Goal: Transaction & Acquisition: Purchase product/service

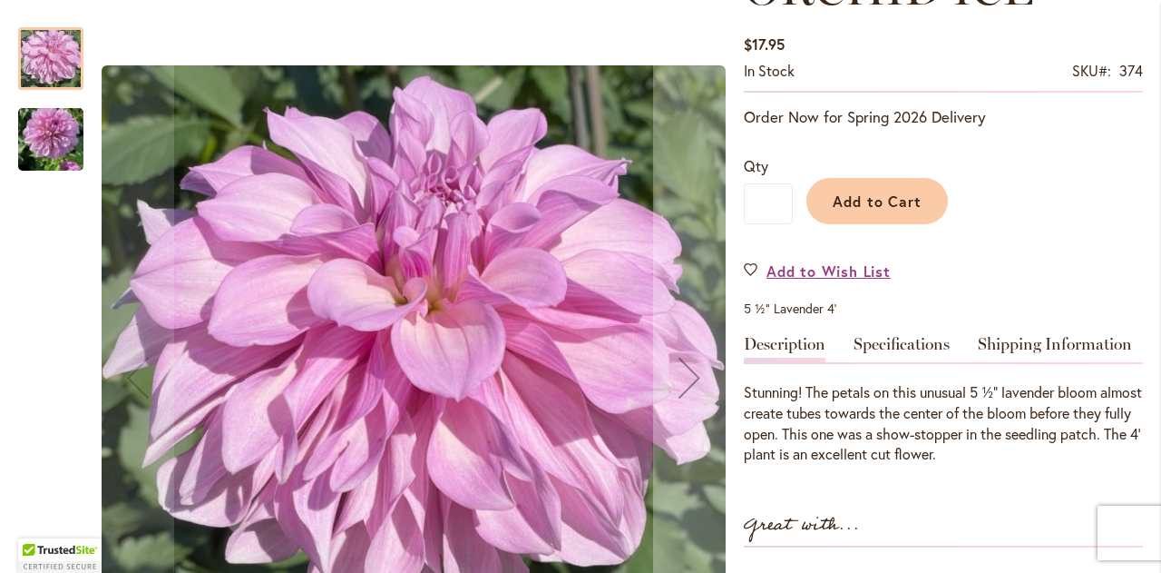
scroll to position [320, 0]
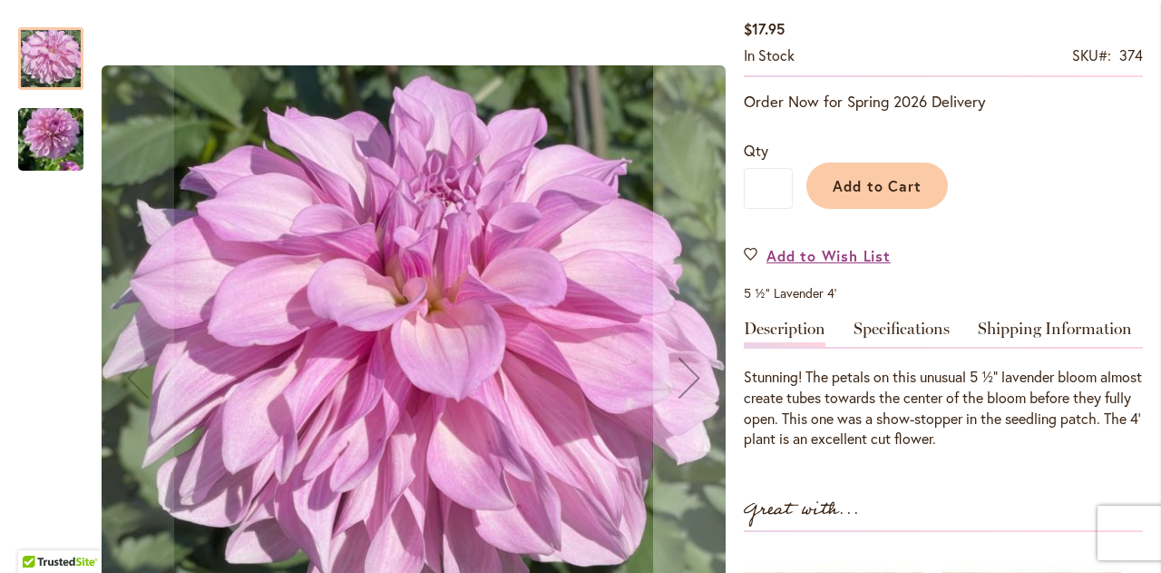
click at [53, 53] on div at bounding box center [50, 58] width 65 height 63
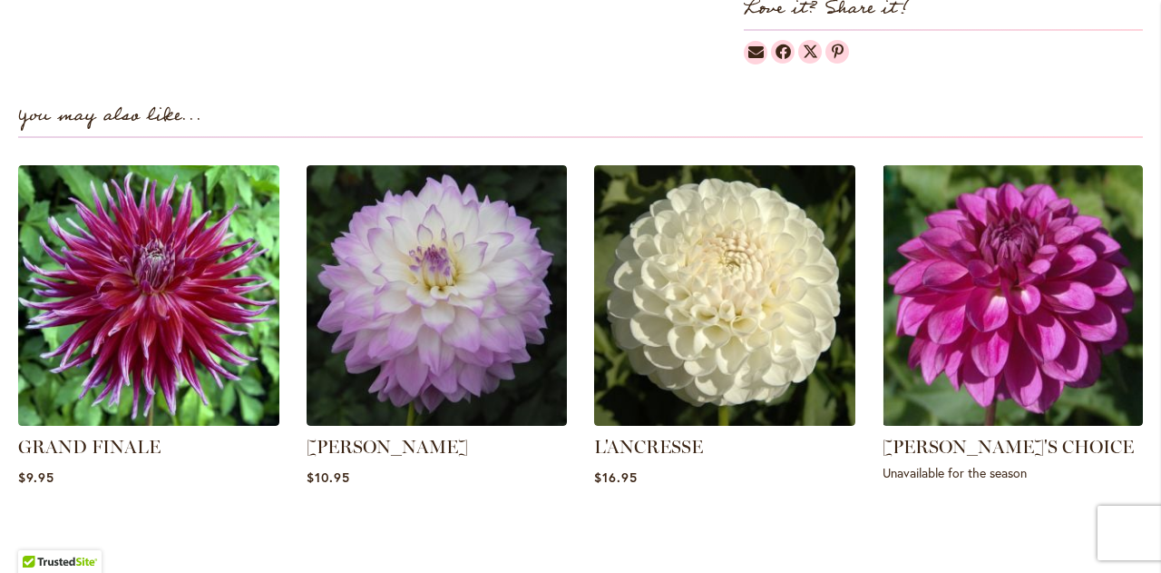
scroll to position [1267, 0]
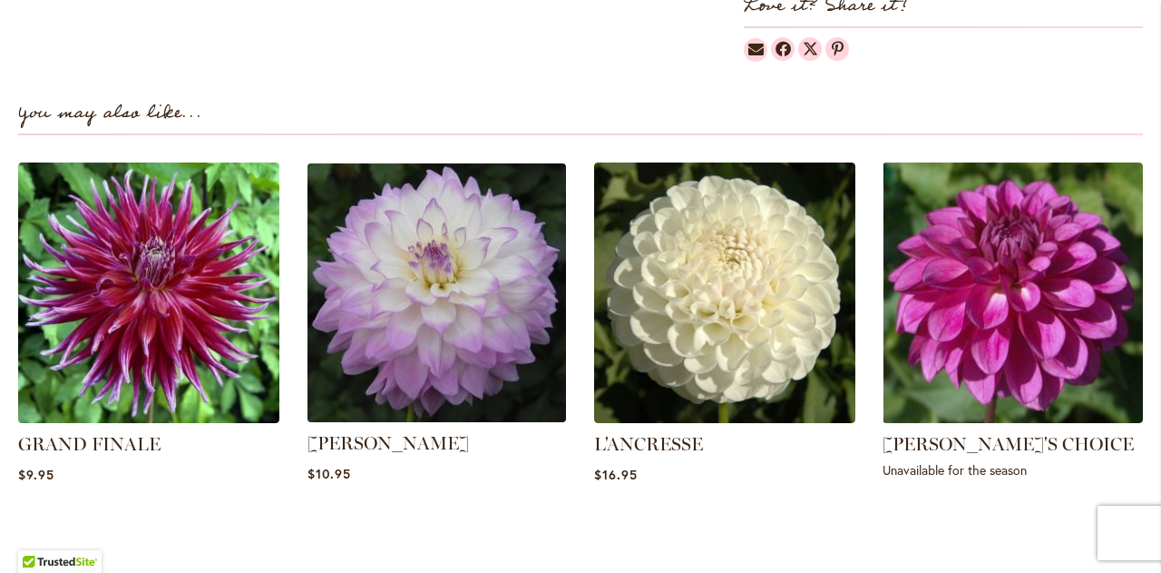
click at [441, 225] on img at bounding box center [436, 293] width 272 height 272
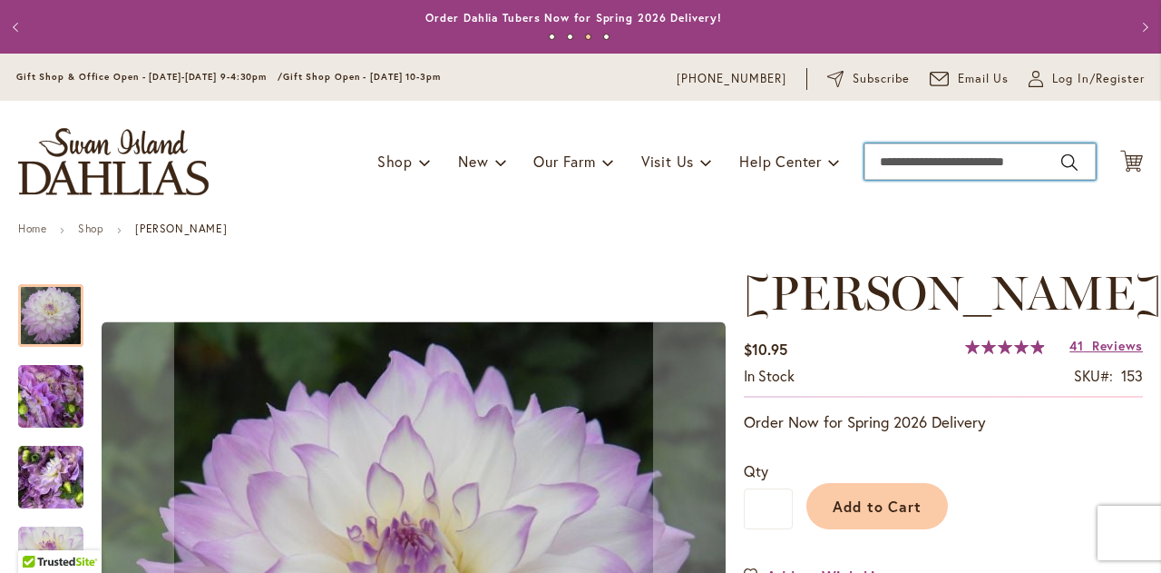
click at [900, 164] on input "Search" at bounding box center [980, 161] width 231 height 36
